Goal: Communication & Community: Answer question/provide support

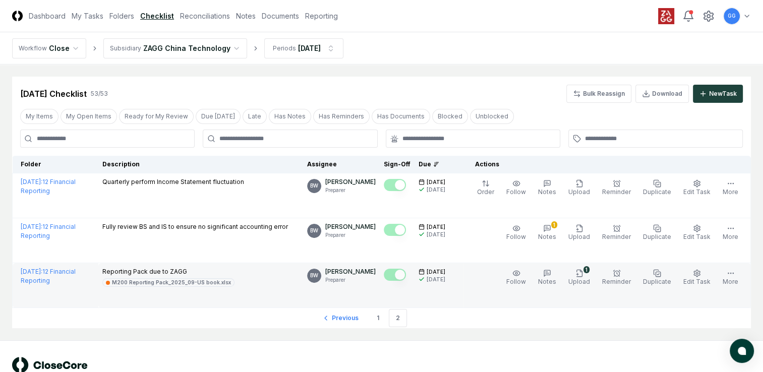
scroll to position [28, 0]
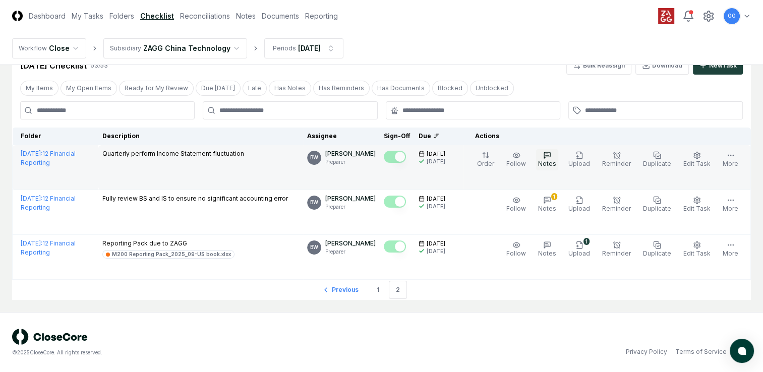
click at [549, 155] on icon "button" at bounding box center [548, 155] width 4 height 0
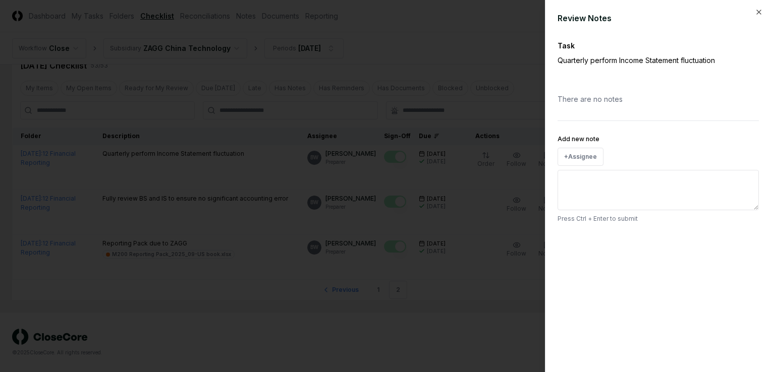
click at [505, 110] on div at bounding box center [385, 186] width 771 height 372
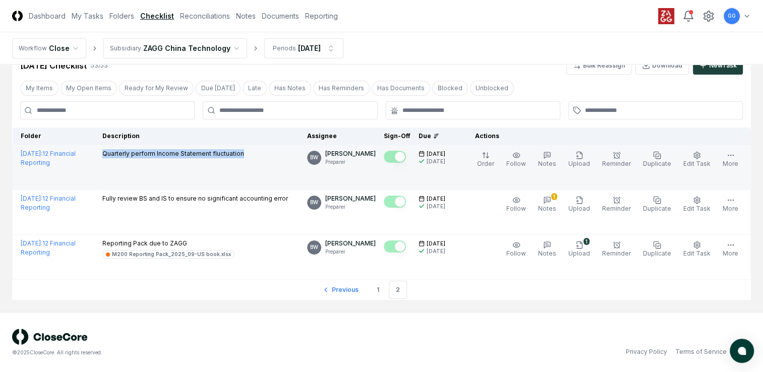
drag, startPoint x: 102, startPoint y: 150, endPoint x: 260, endPoint y: 157, distance: 158.5
click at [260, 157] on td "Quarterly perform Income Statement fluctuation" at bounding box center [200, 167] width 205 height 45
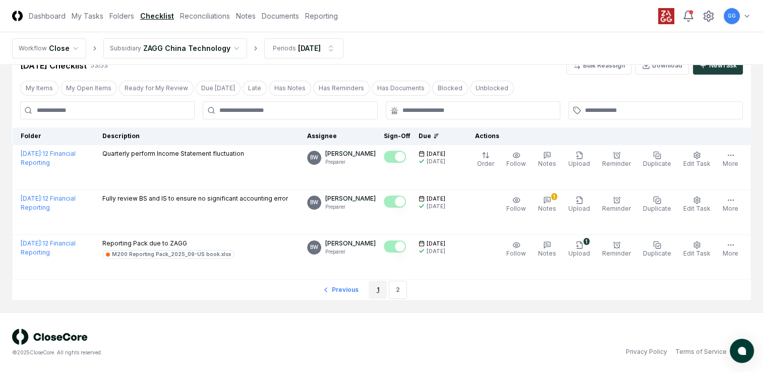
click at [374, 289] on link "1" at bounding box center [378, 290] width 18 height 18
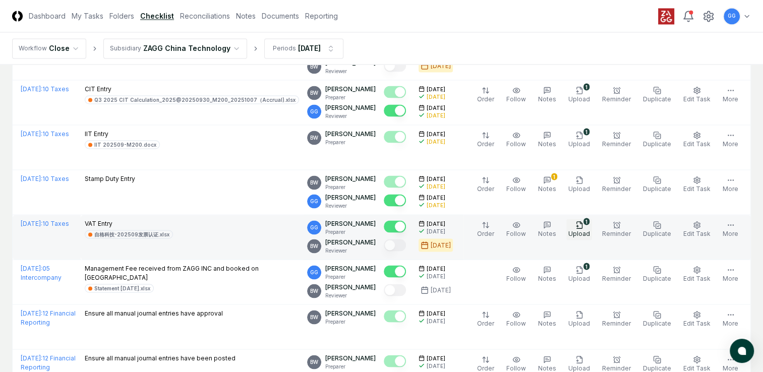
scroll to position [2046, 0]
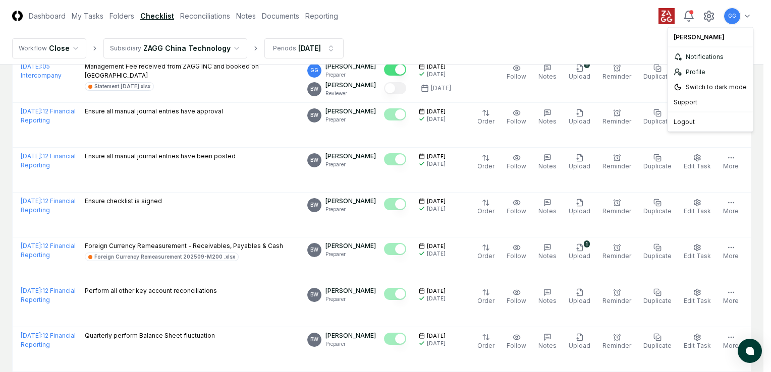
click at [682, 122] on div "Logout" at bounding box center [709, 122] width 81 height 15
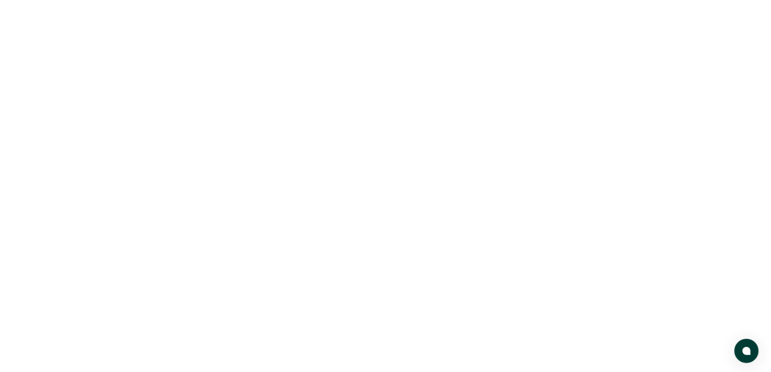
scroll to position [0, 0]
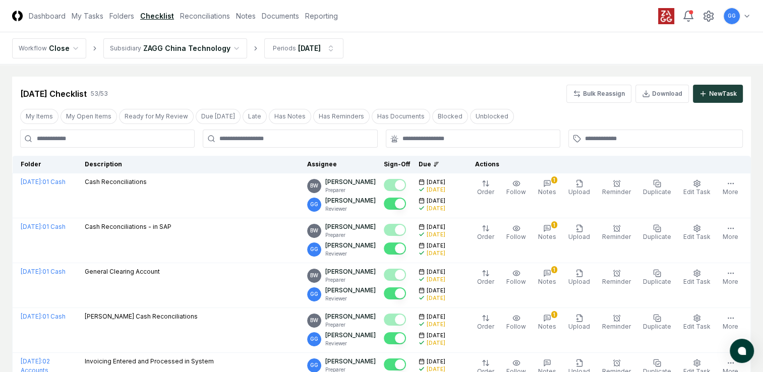
drag, startPoint x: 735, startPoint y: 16, endPoint x: 563, endPoint y: 23, distance: 172.2
click at [563, 23] on header "CloseCore Dashboard My Tasks Folders Checklist Reconciliations Notes Documents …" at bounding box center [381, 16] width 763 height 32
click at [707, 12] on icon at bounding box center [708, 16] width 9 height 10
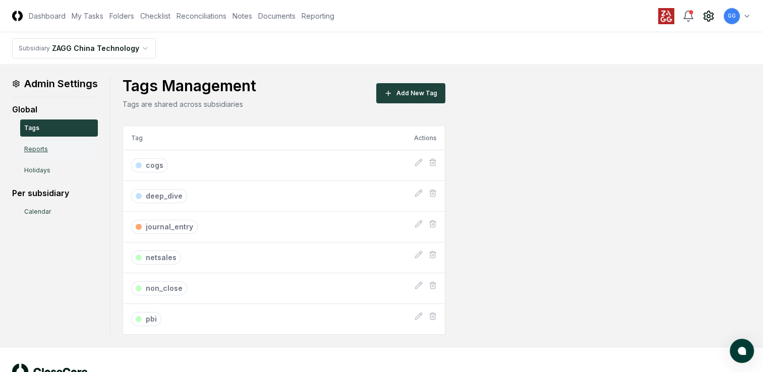
click at [35, 151] on link "Reports" at bounding box center [59, 149] width 78 height 17
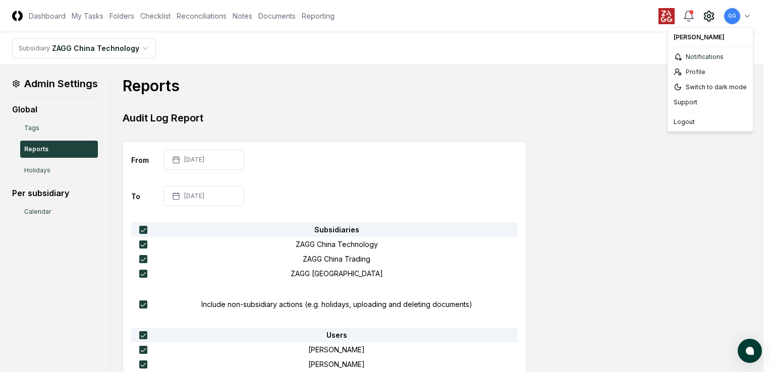
click at [684, 121] on div "Logout" at bounding box center [709, 122] width 81 height 15
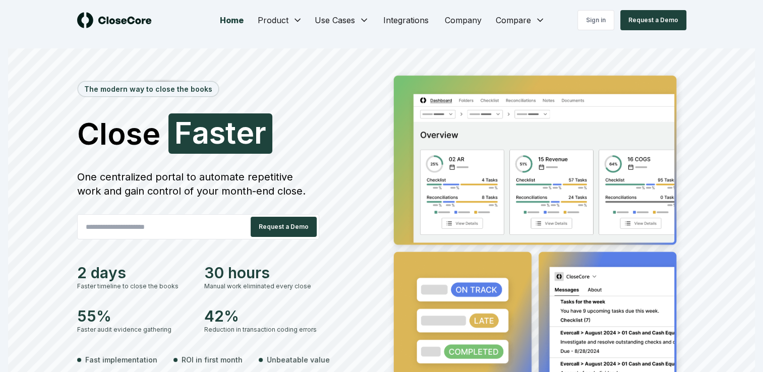
click at [386, 47] on section "The modern way to close the books Close Faster F a s t e r One centralized port…" at bounding box center [381, 240] width 763 height 400
click at [597, 20] on link "Sign in" at bounding box center [596, 20] width 37 height 20
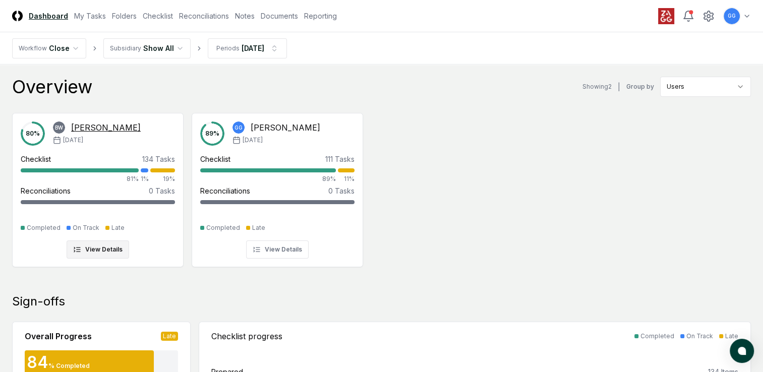
click at [89, 129] on div "[PERSON_NAME]" at bounding box center [106, 128] width 70 height 12
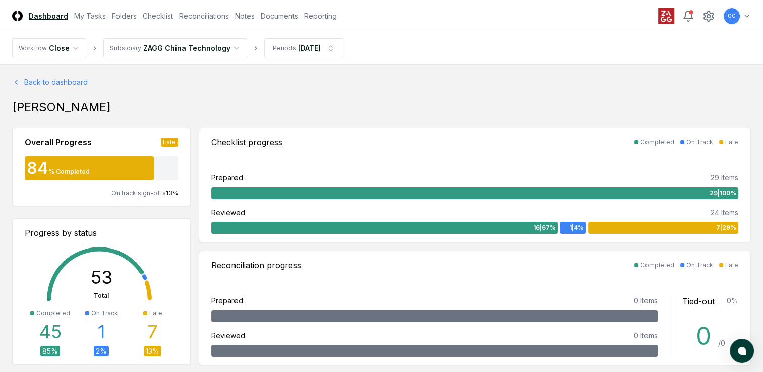
click at [250, 142] on div "Checklist progress" at bounding box center [246, 142] width 71 height 12
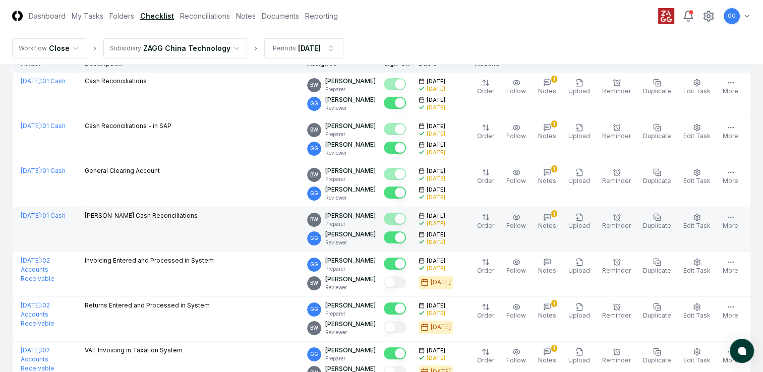
scroll to position [202, 0]
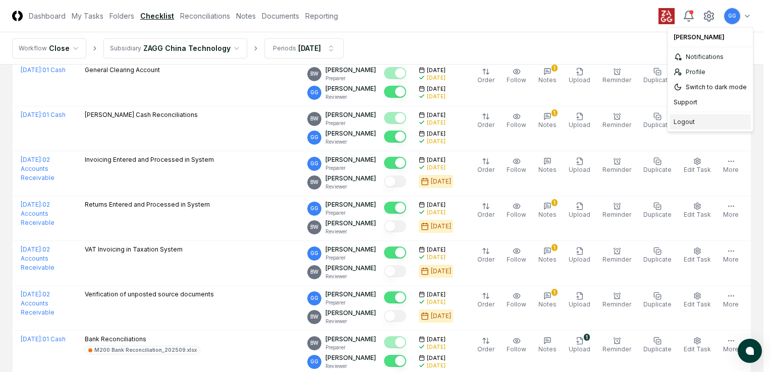
click at [683, 121] on div "Logout" at bounding box center [709, 122] width 81 height 15
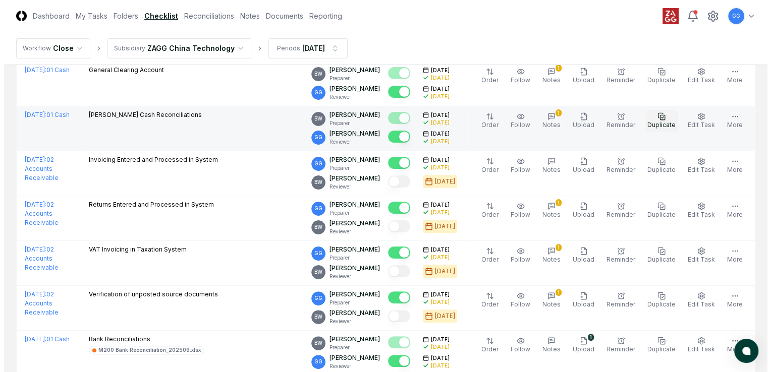
scroll to position [0, 0]
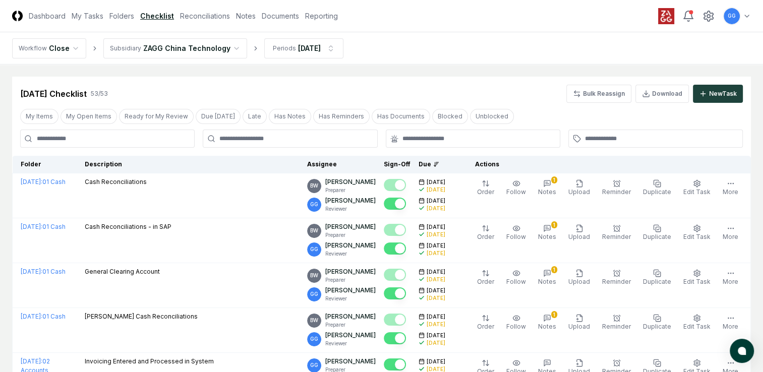
drag, startPoint x: 706, startPoint y: 14, endPoint x: 539, endPoint y: 35, distance: 168.8
click at [539, 35] on nav "Workflow Close Subsidiary ZAGG China Technology Periods Sep 2025" at bounding box center [381, 48] width 763 height 32
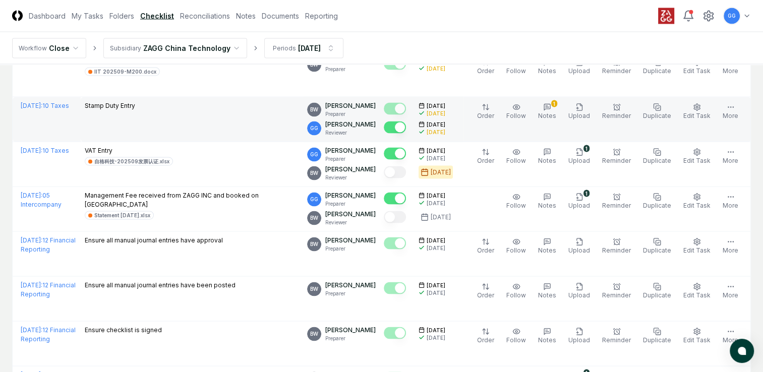
scroll to position [2068, 0]
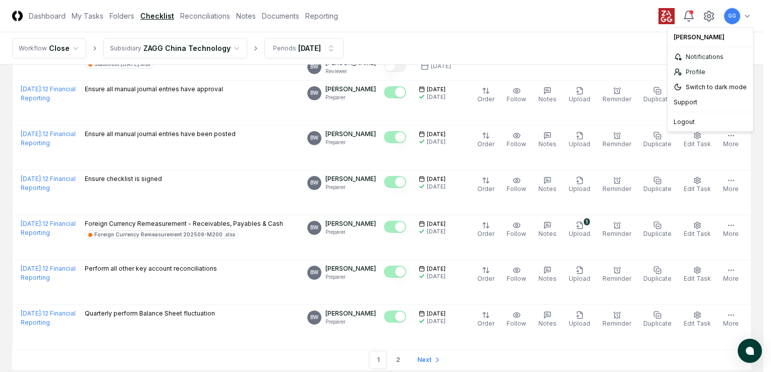
click at [677, 121] on div "Logout" at bounding box center [709, 122] width 81 height 15
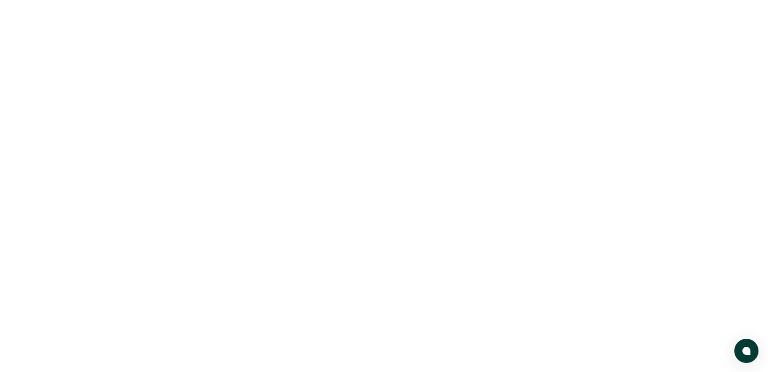
scroll to position [0, 0]
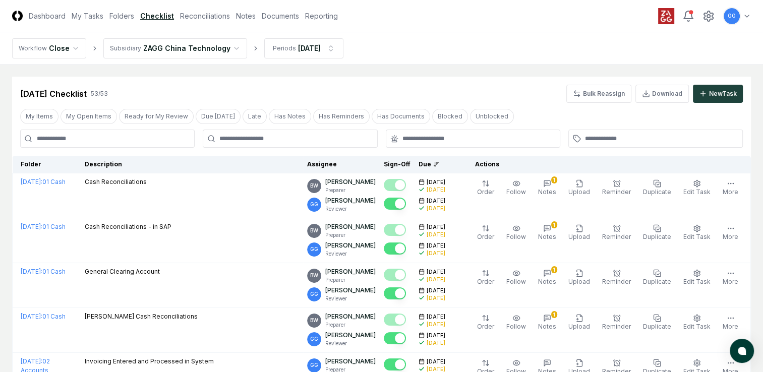
click at [458, 82] on div "[DATE] Checklist 53 / 53 Bulk Reassign Download New Task" at bounding box center [381, 90] width 739 height 26
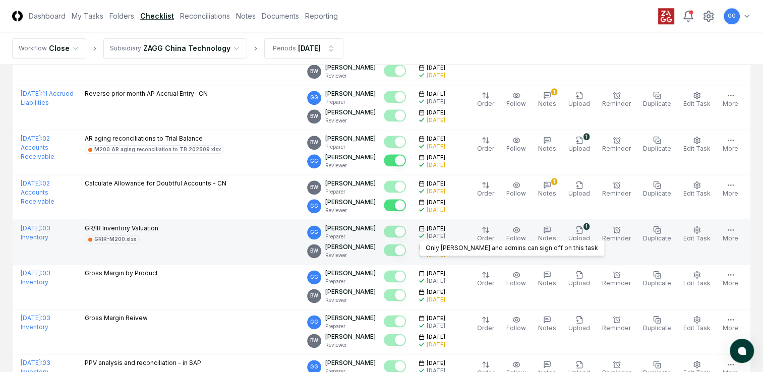
scroll to position [1412, 0]
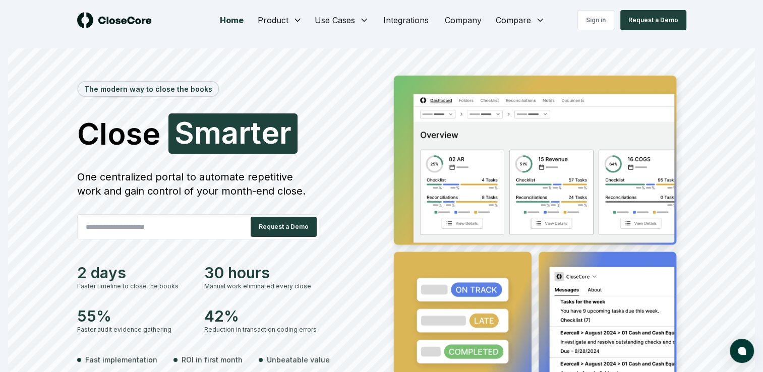
click at [362, 62] on div "The modern way to close the books Close Smarter S [PERSON_NAME] One centralized…" at bounding box center [381, 239] width 747 height 383
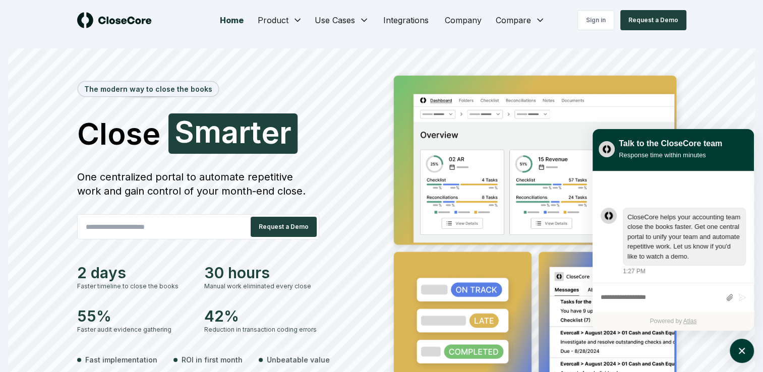
click at [722, 55] on div "The modern way to close the books Close Smarter S [PERSON_NAME] One centralized…" at bounding box center [381, 239] width 747 height 383
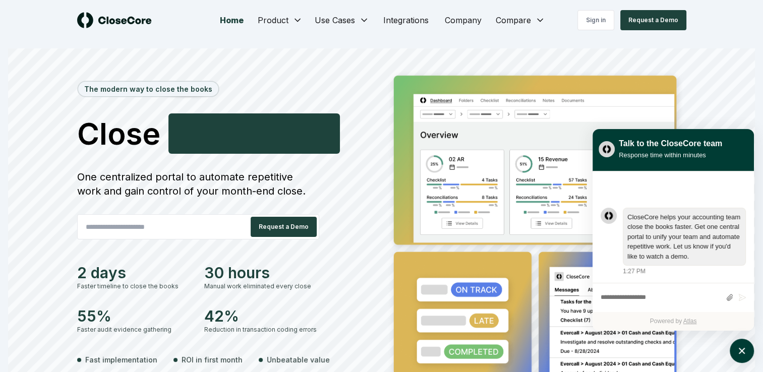
click at [746, 39] on div "Home Product Use Cases Integrations Company Compare Sign in Request a Demo The …" at bounding box center [381, 220] width 763 height 440
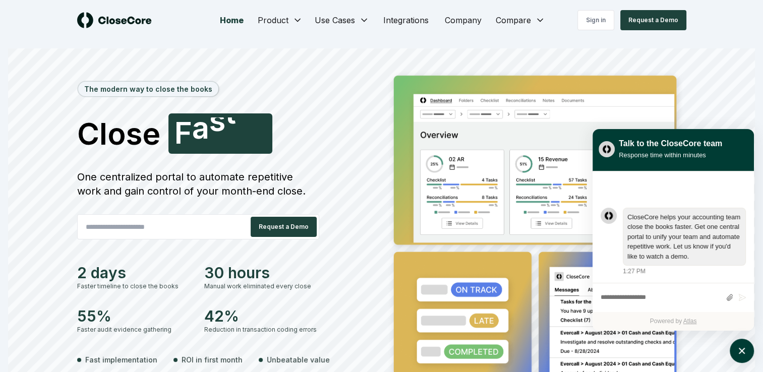
drag, startPoint x: 743, startPoint y: 1, endPoint x: 518, endPoint y: 55, distance: 231.5
click at [518, 55] on div "The modern way to close the books Close Smarter F a s t e r One centralized por…" at bounding box center [381, 239] width 747 height 383
click at [747, 355] on icon "atlas-launcher" at bounding box center [742, 351] width 15 height 15
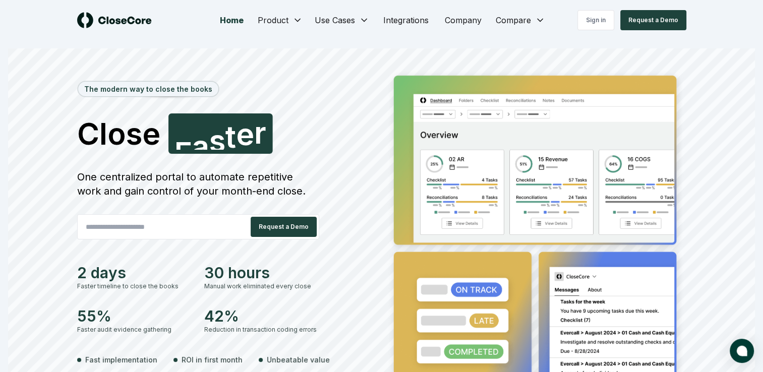
click at [236, 19] on link "Home" at bounding box center [232, 20] width 40 height 20
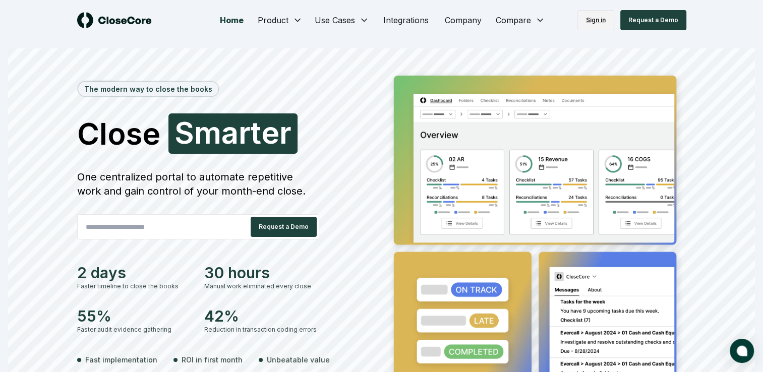
click at [596, 21] on link "Sign in" at bounding box center [596, 20] width 37 height 20
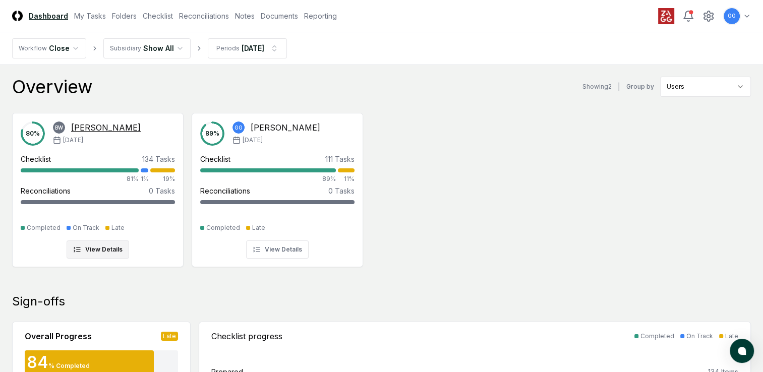
click at [84, 126] on div "[PERSON_NAME]" at bounding box center [106, 128] width 70 height 12
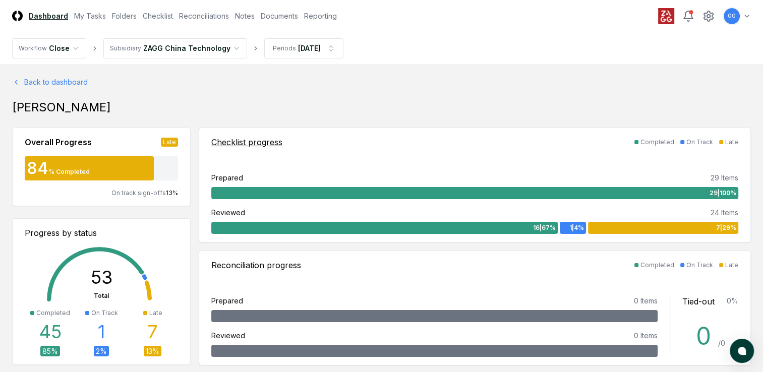
click at [225, 143] on div "Checklist progress" at bounding box center [246, 142] width 71 height 12
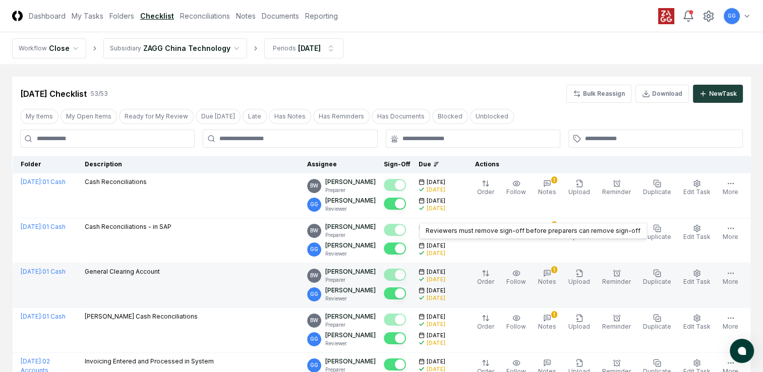
scroll to position [101, 0]
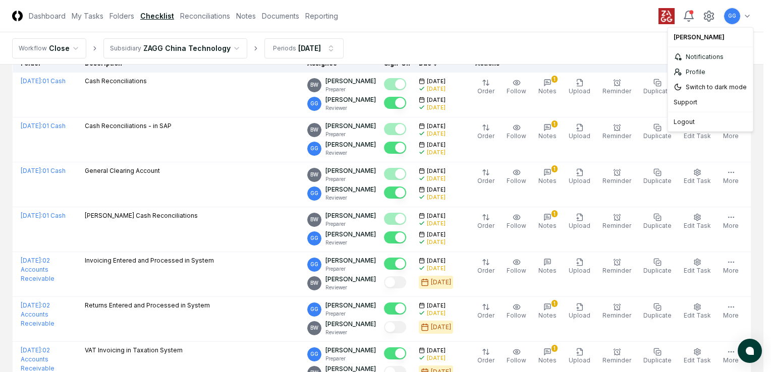
click at [681, 103] on div "Support" at bounding box center [709, 102] width 81 height 15
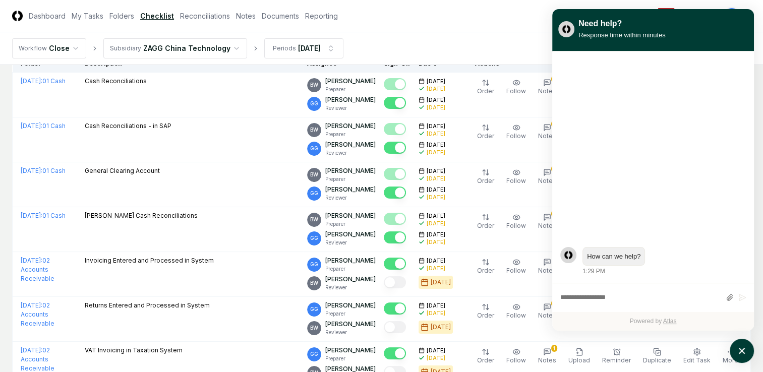
click at [561, 293] on textarea "atlas-composer" at bounding box center [640, 298] width 160 height 13
paste textarea "**********"
type textarea "**********"
click at [742, 299] on icon "atlas-composer" at bounding box center [742, 298] width 8 height 8
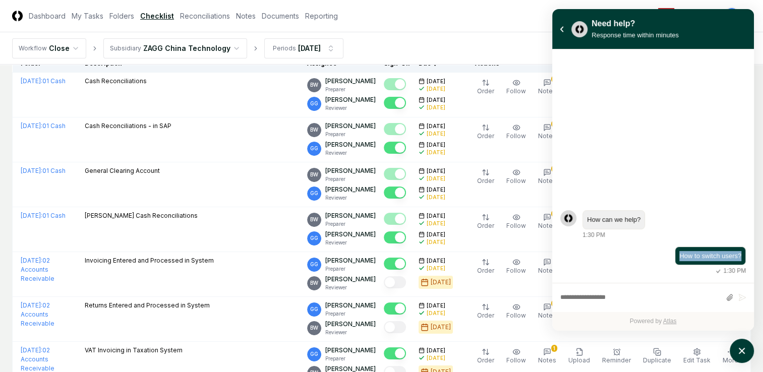
drag, startPoint x: 678, startPoint y: 256, endPoint x: 745, endPoint y: 257, distance: 66.6
click at [745, 257] on div "How to switch users?" at bounding box center [710, 256] width 71 height 19
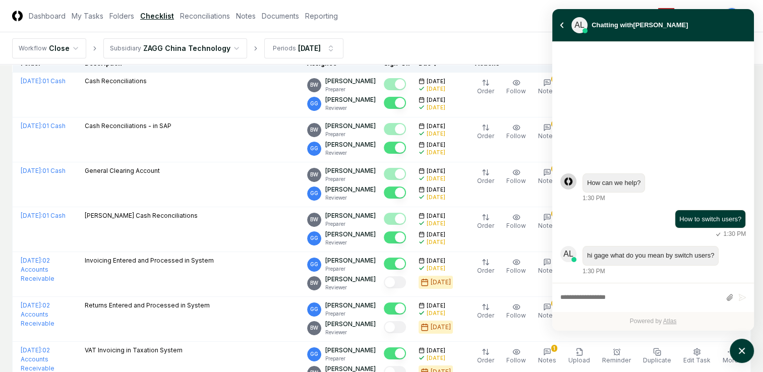
drag, startPoint x: 608, startPoint y: 256, endPoint x: 637, endPoint y: 256, distance: 28.3
click at [637, 256] on div "hi gage what do you mean by switch users?" at bounding box center [650, 256] width 127 height 11
drag, startPoint x: 609, startPoint y: 256, endPoint x: 716, endPoint y: 256, distance: 106.9
click at [716, 256] on div "hi gage what do you mean by switch users?" at bounding box center [651, 256] width 136 height 20
click at [561, 295] on textarea "atlas-composer" at bounding box center [640, 298] width 160 height 13
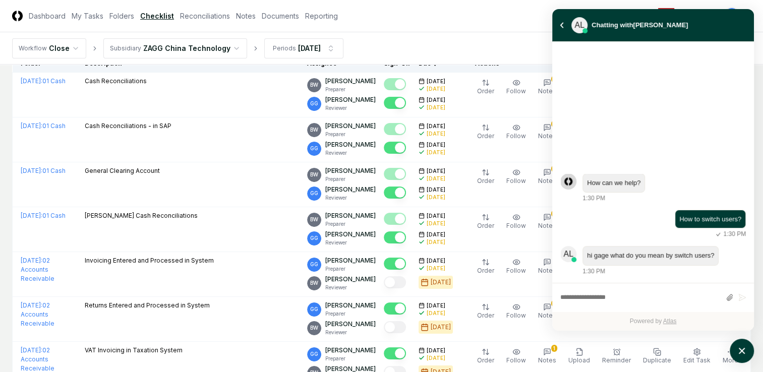
click at [572, 298] on textarea "atlas-composer" at bounding box center [640, 298] width 160 height 13
paste textarea "**********"
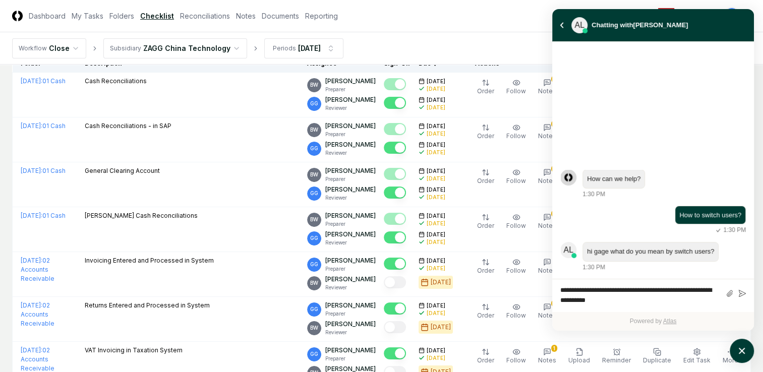
type textarea "**********"
click at [559, 291] on div "**********" at bounding box center [653, 295] width 202 height 33
drag, startPoint x: 561, startPoint y: 288, endPoint x: 634, endPoint y: 300, distance: 73.6
click at [634, 300] on textarea "**********" at bounding box center [640, 295] width 160 height 23
click at [709, 318] on div "Powered by Atlas" at bounding box center [653, 321] width 202 height 19
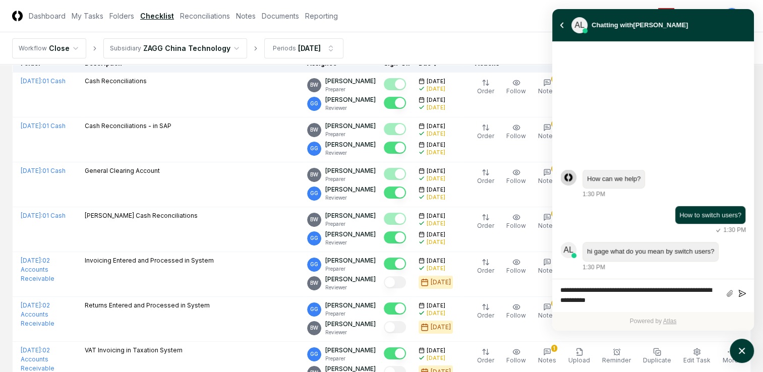
click at [743, 293] on icon "atlas-composer" at bounding box center [742, 294] width 8 height 8
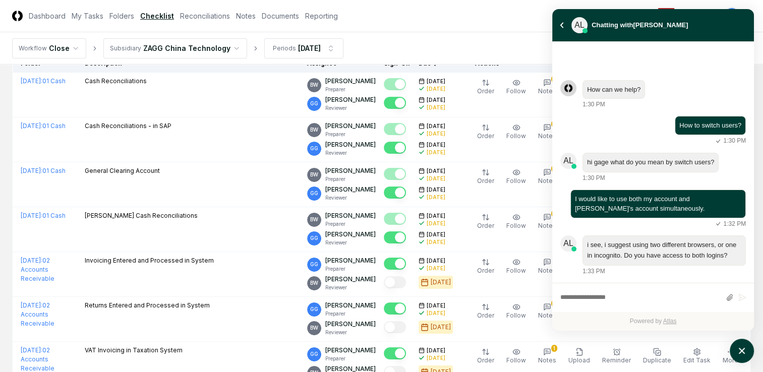
drag, startPoint x: 587, startPoint y: 245, endPoint x: 697, endPoint y: 251, distance: 110.1
click at [697, 251] on div "i see, i suggest using two different browsers, or one in incognito. Do you have…" at bounding box center [664, 250] width 154 height 21
click at [585, 243] on div "i see, i suggest using two different browsers, or one in incognito. Do you have…" at bounding box center [664, 251] width 163 height 30
drag, startPoint x: 587, startPoint y: 243, endPoint x: 735, endPoint y: 259, distance: 149.1
click at [735, 259] on div "i see, i suggest using two different browsers, or one in incognito. Do you have…" at bounding box center [664, 250] width 154 height 21
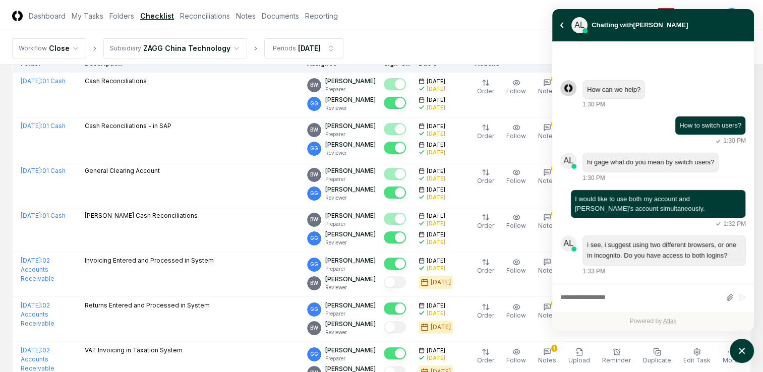
click at [565, 297] on textarea "atlas-composer" at bounding box center [640, 298] width 160 height 13
paste textarea "**********"
type textarea "**********"
click at [743, 298] on icon "atlas-composer" at bounding box center [742, 298] width 8 height 8
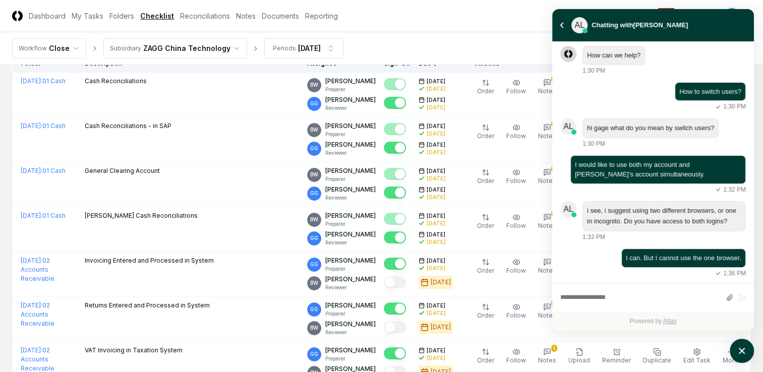
scroll to position [50, 0]
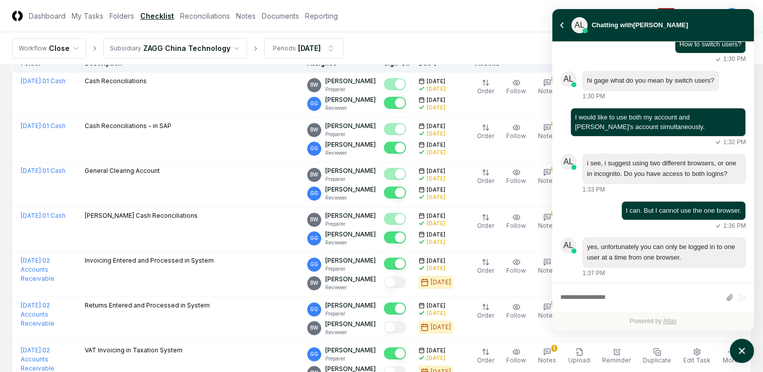
drag, startPoint x: 588, startPoint y: 254, endPoint x: 682, endPoint y: 255, distance: 94.3
click at [682, 255] on div "yes, unfortunately you can only be logged in to one user at a time from one bro…" at bounding box center [664, 252] width 154 height 21
drag, startPoint x: 587, startPoint y: 255, endPoint x: 707, endPoint y: 267, distance: 120.2
click at [707, 263] on div "yes, unfortunately you can only be logged in to one user at a time from one bro…" at bounding box center [664, 252] width 154 height 21
click at [597, 230] on div "I can. But I cannot use the one browser. 1:36 PM" at bounding box center [658, 215] width 176 height 29
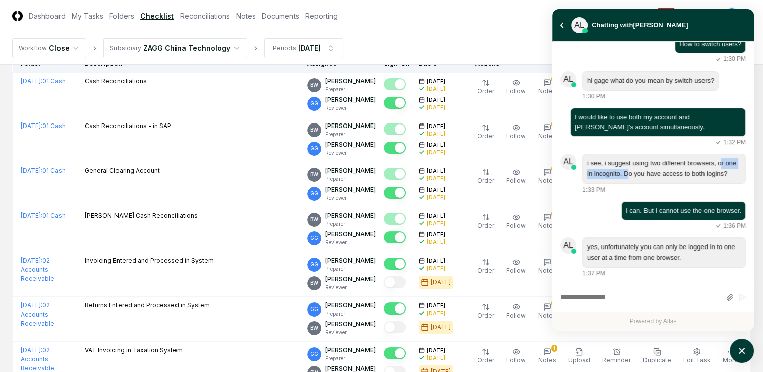
drag, startPoint x: 718, startPoint y: 162, endPoint x: 636, endPoint y: 174, distance: 83.1
click at [636, 174] on div "i see, i suggest using two different browsers, or one in incognito. Do you have…" at bounding box center [664, 168] width 154 height 21
click at [686, 299] on textarea "atlas-composer" at bounding box center [640, 298] width 160 height 13
drag, startPoint x: 717, startPoint y: 161, endPoint x: 636, endPoint y: 175, distance: 82.9
click at [636, 175] on div "i see, i suggest using two different browsers, or one in incognito. Do you have…" at bounding box center [664, 168] width 154 height 21
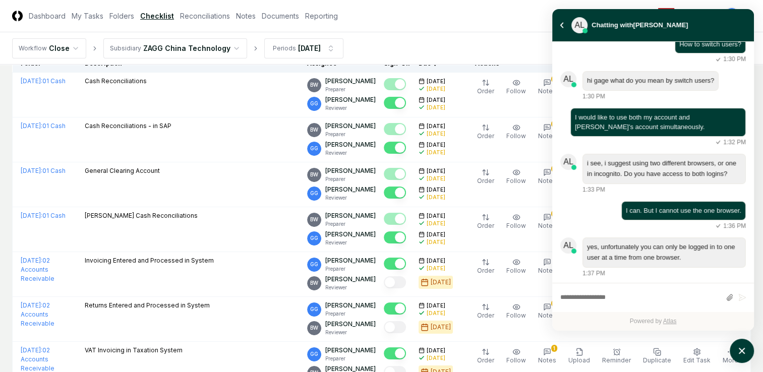
click at [507, 25] on header "CloseCore Dashboard My Tasks Folders Checklist Reconciliations Notes Documents …" at bounding box center [381, 16] width 763 height 32
click at [566, 297] on textarea "atlas-composer" at bounding box center [640, 298] width 160 height 13
paste textarea "**********"
drag, startPoint x: 587, startPoint y: 174, endPoint x: 634, endPoint y: 172, distance: 46.4
click at [634, 172] on div "i see, i suggest using two different browsers, or one in incognito. Do you have…" at bounding box center [664, 168] width 154 height 21
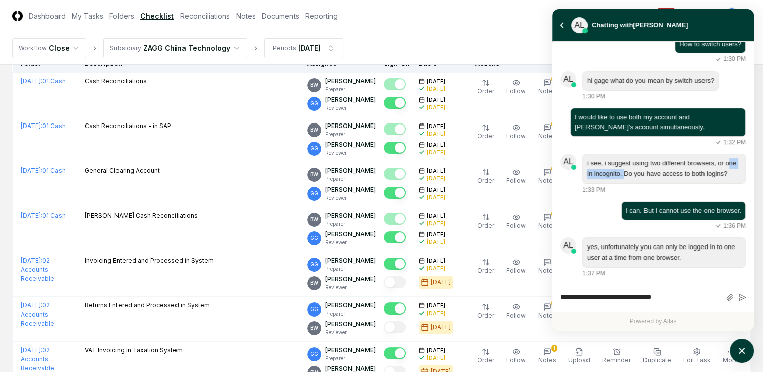
copy div "one in incognito."
click at [674, 298] on textarea "**********" at bounding box center [640, 298] width 160 height 13
paste textarea "**********"
type textarea "**********"
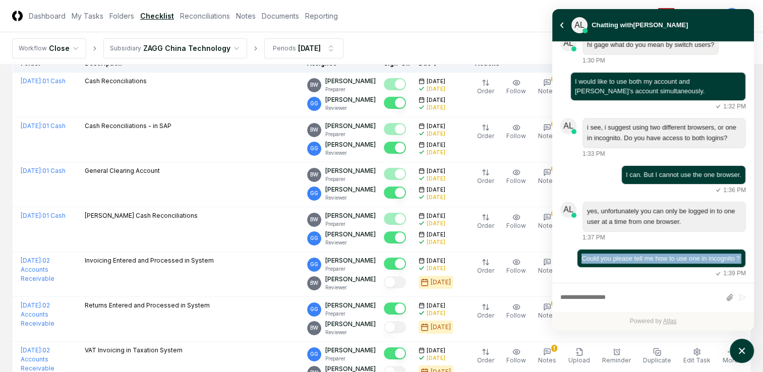
drag, startPoint x: 575, startPoint y: 265, endPoint x: 631, endPoint y: 274, distance: 56.6
click at [631, 264] on div "Could you please tell me how to use one in incognito？" at bounding box center [662, 259] width 160 height 10
click at [424, 10] on header "CloseCore Dashboard My Tasks Folders Checklist Reconciliations Notes Documents …" at bounding box center [381, 16] width 763 height 32
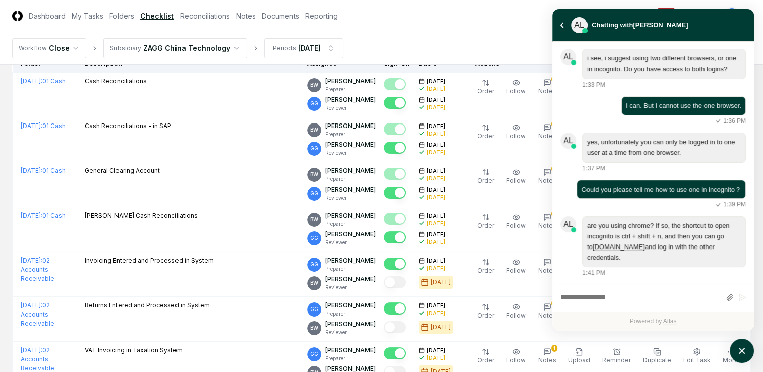
scroll to position [175, 0]
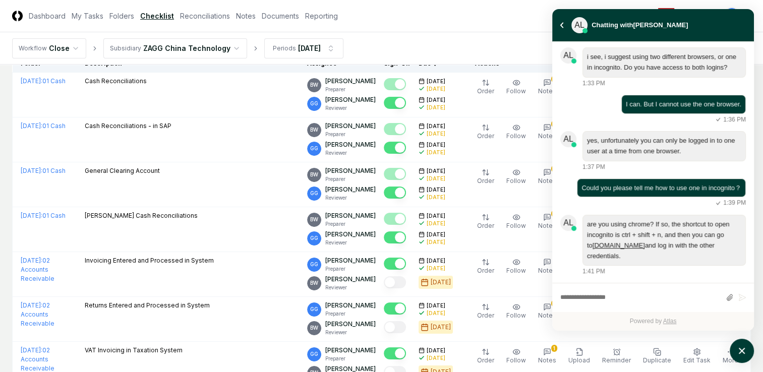
drag, startPoint x: 586, startPoint y: 253, endPoint x: 710, endPoint y: 260, distance: 123.8
click at [710, 260] on div "are you using chrome? If so, the shortcut to open incognito is ctrl + shift + n…" at bounding box center [664, 240] width 163 height 51
click at [477, 21] on header "CloseCore Dashboard My Tasks Folders Checklist Reconciliations Notes Documents …" at bounding box center [381, 16] width 763 height 32
drag, startPoint x: 587, startPoint y: 223, endPoint x: 642, endPoint y: 255, distance: 63.8
click at [642, 255] on div "are you using chrome? If so, the shortcut to open incognito is ctrl + shift + n…" at bounding box center [664, 240] width 154 height 42
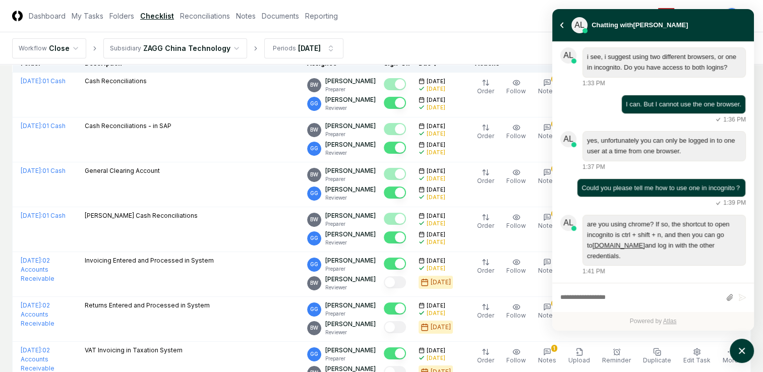
click at [408, 33] on nav "Workflow Close Subsidiary ZAGG China Technology Periods Sep 2025" at bounding box center [381, 48] width 763 height 32
click at [415, 32] on nav "Workflow Close Subsidiary ZAGG China Technology Periods Sep 2025" at bounding box center [381, 48] width 763 height 32
click at [484, 20] on header "CloseCore Dashboard My Tasks Folders Checklist Reconciliations Notes Documents …" at bounding box center [381, 16] width 763 height 32
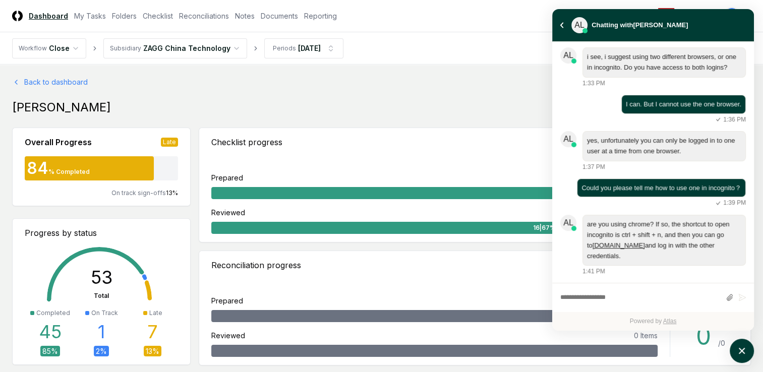
click at [45, 109] on div "[PERSON_NAME]" at bounding box center [381, 107] width 739 height 16
click at [63, 81] on link "Back to dashboard" at bounding box center [381, 82] width 739 height 11
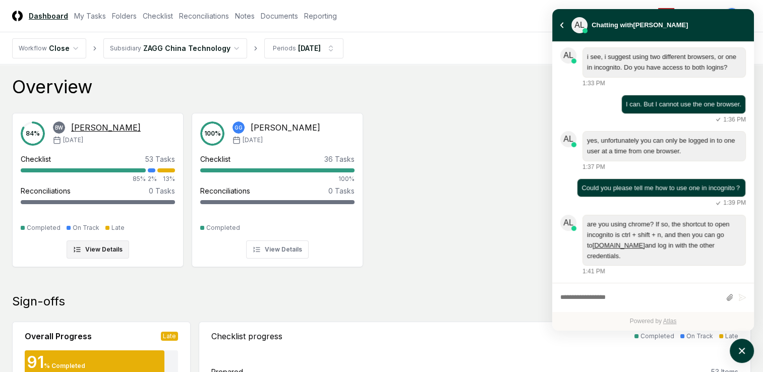
click at [81, 127] on div "[PERSON_NAME]" at bounding box center [106, 128] width 70 height 12
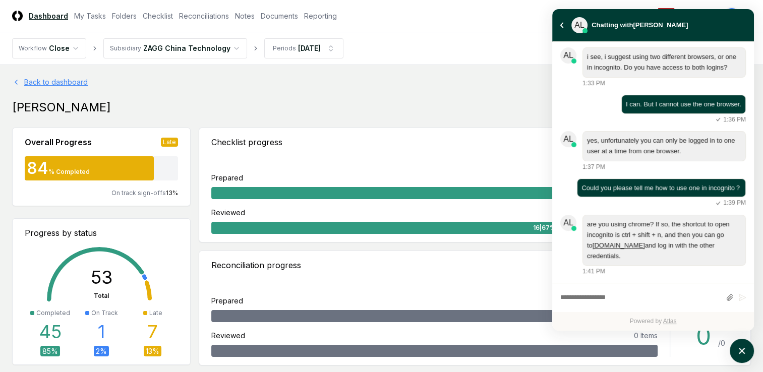
click at [515, 82] on link "Back to dashboard" at bounding box center [381, 82] width 739 height 11
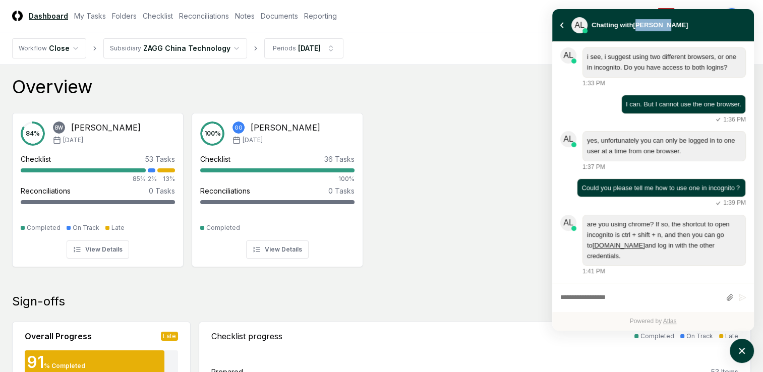
drag, startPoint x: 740, startPoint y: 16, endPoint x: 638, endPoint y: 35, distance: 104.8
click at [638, 35] on div "AL Chatting with Andrew Li" at bounding box center [653, 25] width 202 height 33
click at [575, 294] on textarea "atlas-composer" at bounding box center [640, 298] width 160 height 13
paste textarea "**********"
type textarea "**********"
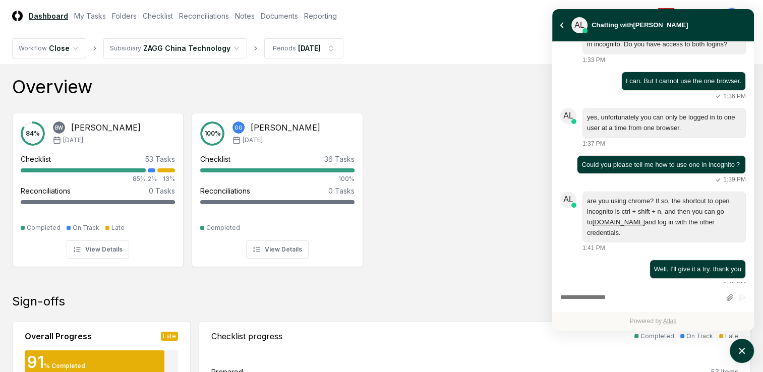
scroll to position [211, 0]
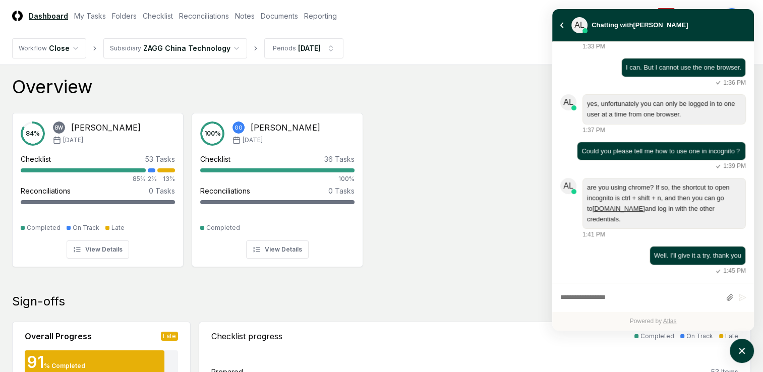
click at [464, 188] on div "84 % BW bret wang Sep '25 Checklist 53 Tasks 85% 2% 13% Reconciliations 0 Tasks…" at bounding box center [381, 189] width 755 height 168
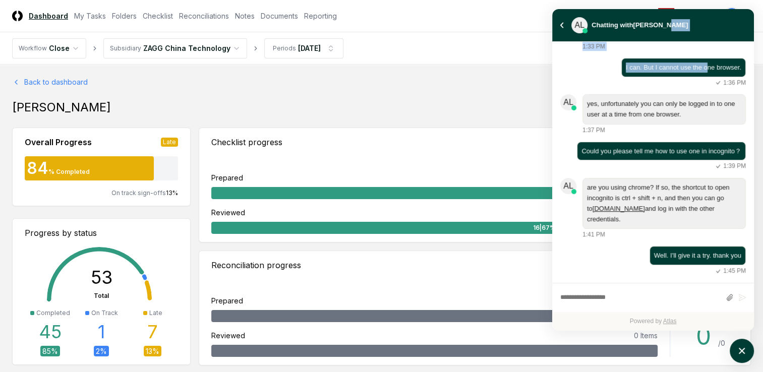
scroll to position [204, 0]
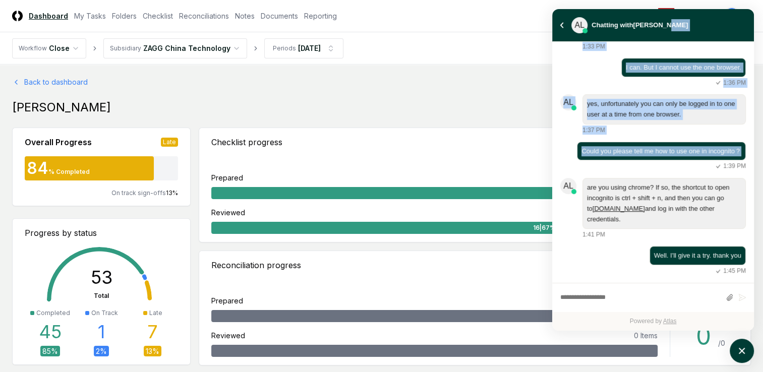
drag, startPoint x: 712, startPoint y: 16, endPoint x: 615, endPoint y: 162, distance: 175.7
click at [615, 162] on div "AL Chatting with Andrew Li Well. I'll give it a try. thank you You 1:45 PM Send…" at bounding box center [653, 170] width 202 height 322
click at [475, 78] on link "Back to dashboard" at bounding box center [381, 82] width 739 height 11
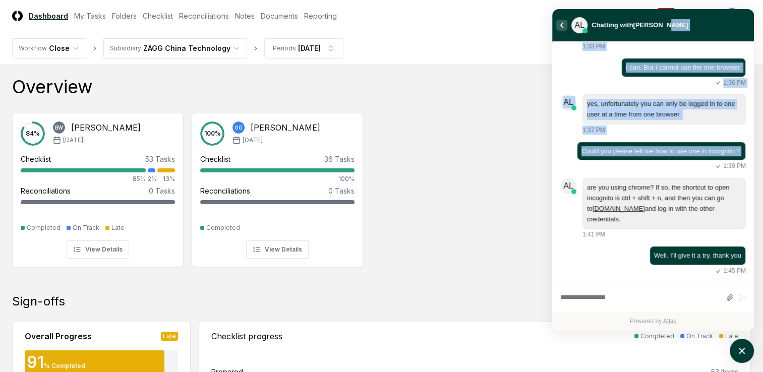
click at [560, 24] on icon "atlas-back-button" at bounding box center [562, 25] width 4 height 6
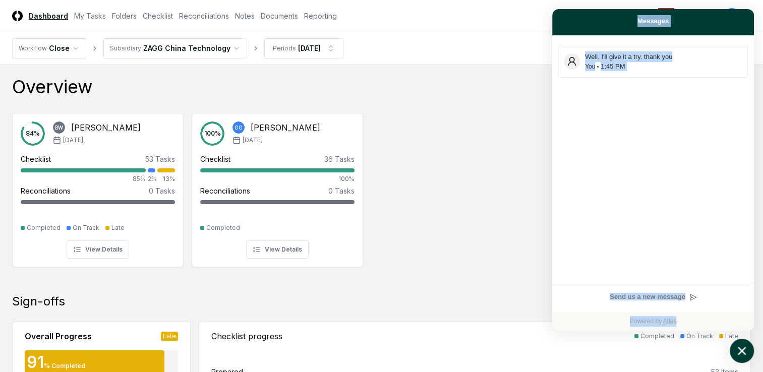
click at [740, 353] on icon "atlas-launcher" at bounding box center [742, 351] width 8 height 8
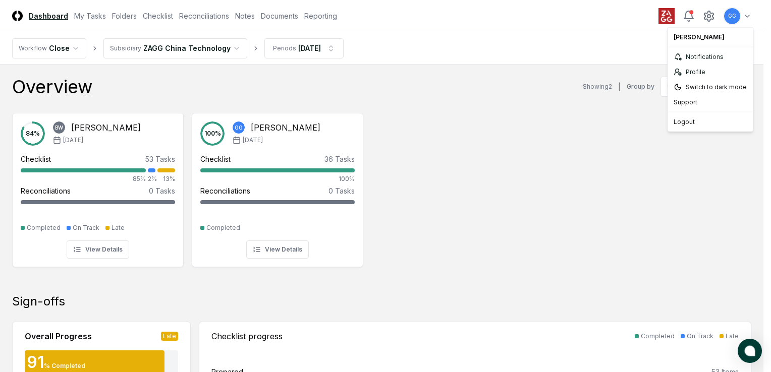
click at [691, 121] on div "Logout" at bounding box center [709, 122] width 81 height 15
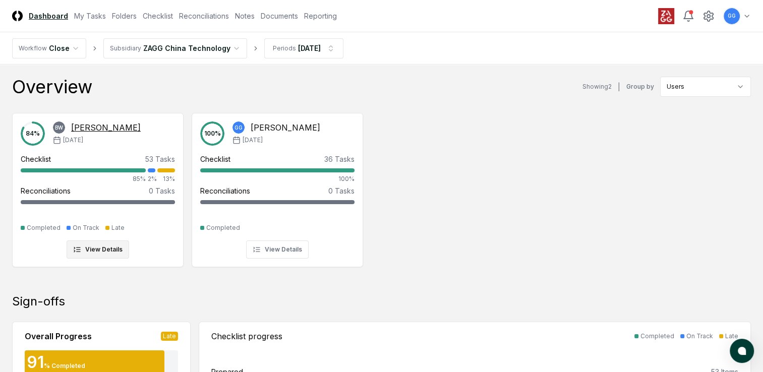
click at [98, 248] on button "View Details" at bounding box center [98, 250] width 63 height 18
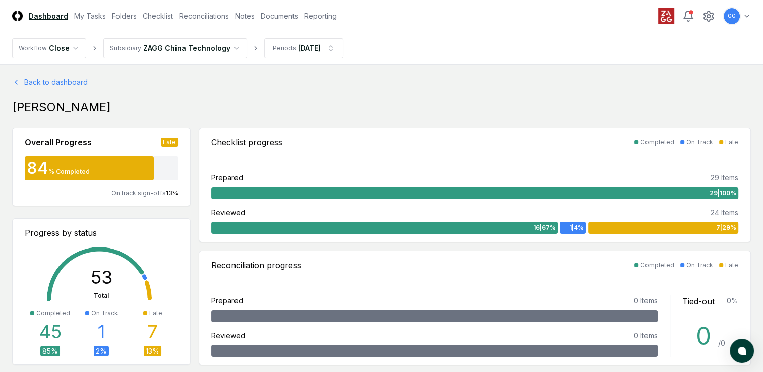
click at [166, 141] on div "Late" at bounding box center [169, 142] width 17 height 9
click at [132, 196] on span "On track sign-offs" at bounding box center [138, 193] width 54 height 8
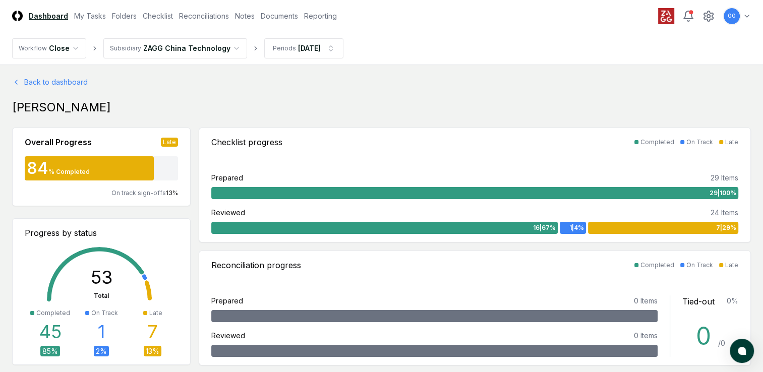
click at [490, 104] on div "[PERSON_NAME]" at bounding box center [381, 107] width 739 height 16
click at [309, 87] on link "Back to dashboard" at bounding box center [381, 82] width 739 height 11
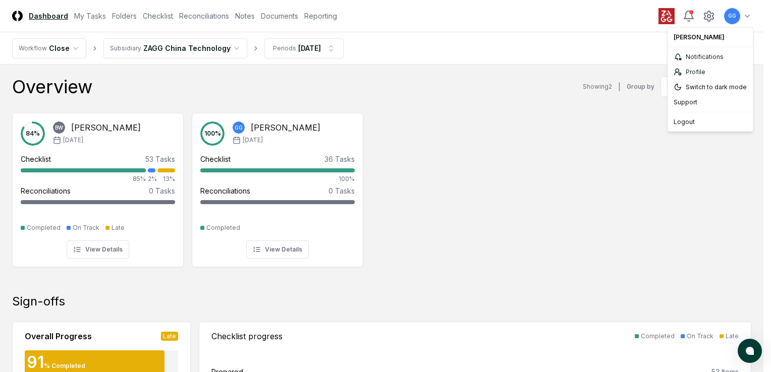
click at [692, 120] on div "Logout" at bounding box center [709, 122] width 81 height 15
